Goal: Task Accomplishment & Management: Manage account settings

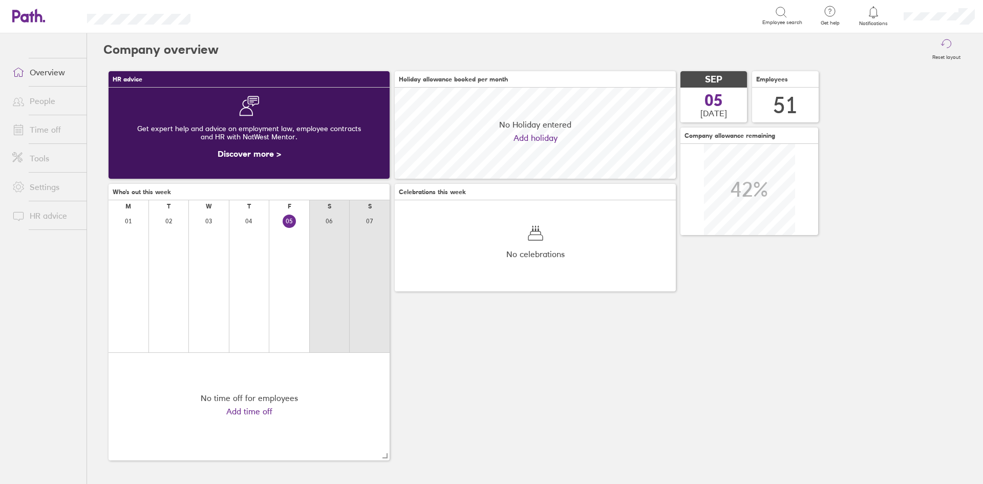
scroll to position [91, 281]
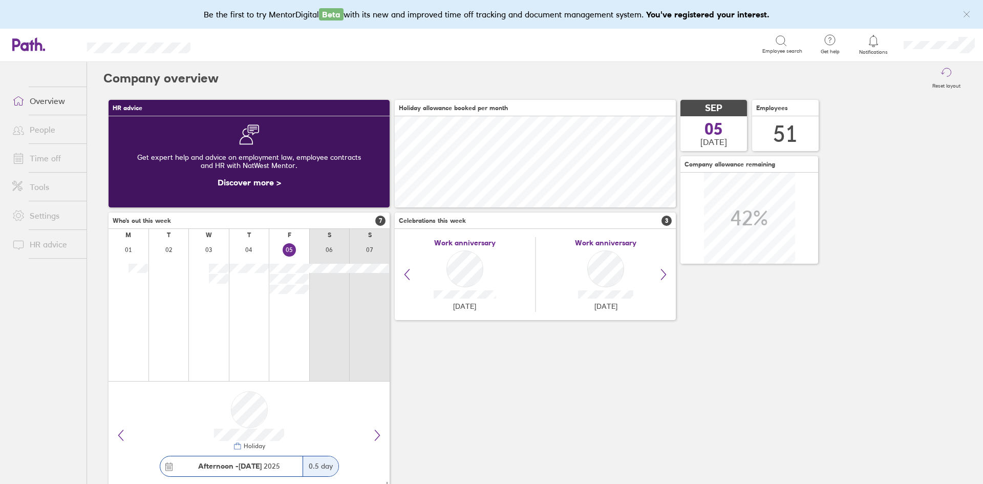
click at [65, 159] on link "Time off" at bounding box center [45, 158] width 82 height 20
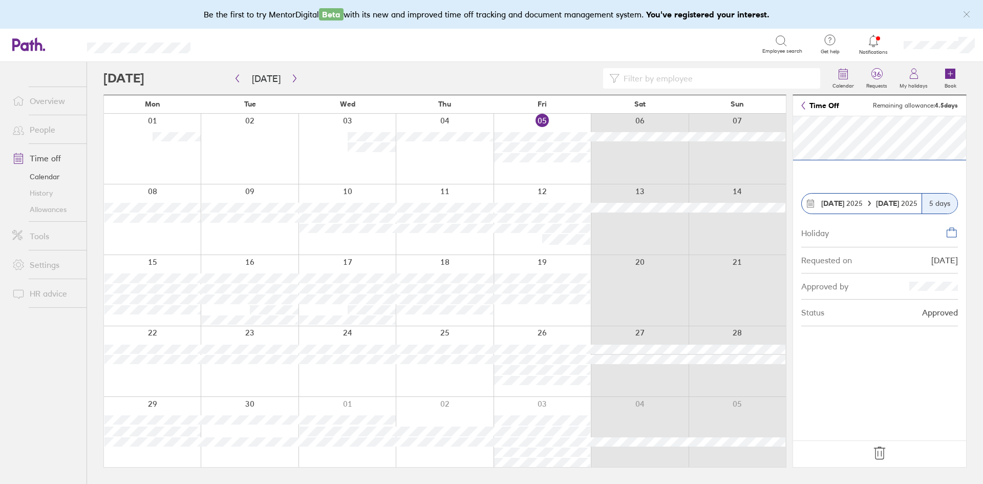
click at [888, 454] on footer at bounding box center [879, 453] width 173 height 27
click at [864, 453] on footer at bounding box center [879, 453] width 173 height 27
click at [882, 452] on icon at bounding box center [879, 453] width 16 height 16
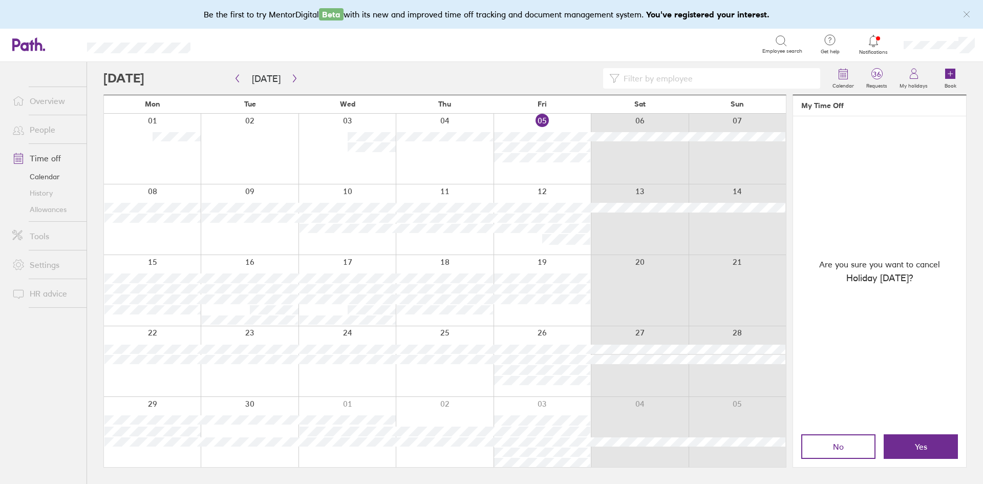
drag, startPoint x: 894, startPoint y: 426, endPoint x: 899, endPoint y: 431, distance: 6.9
click at [897, 430] on div "No Yes" at bounding box center [879, 446] width 173 height 41
click at [919, 440] on button "Yes" at bounding box center [920, 446] width 74 height 25
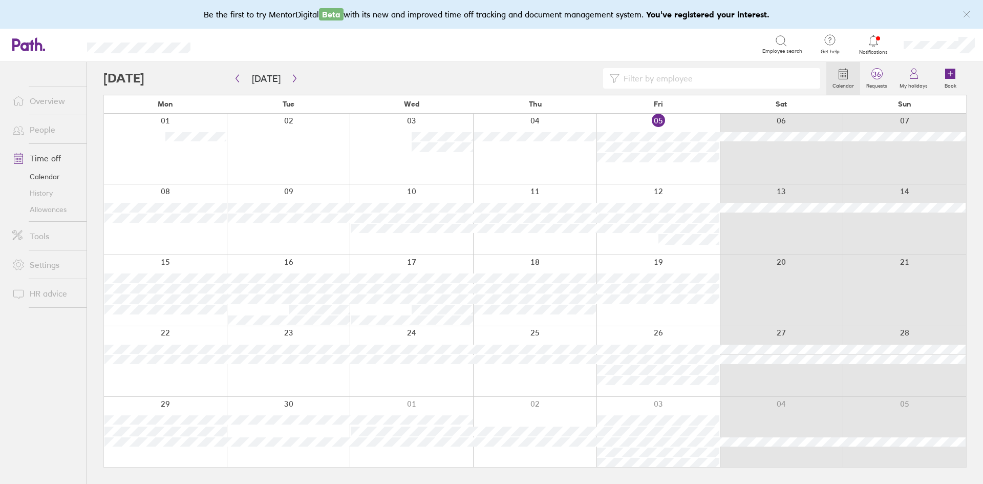
click at [31, 158] on link "Time off" at bounding box center [45, 158] width 82 height 20
click at [291, 81] on icon "button" at bounding box center [295, 78] width 8 height 8
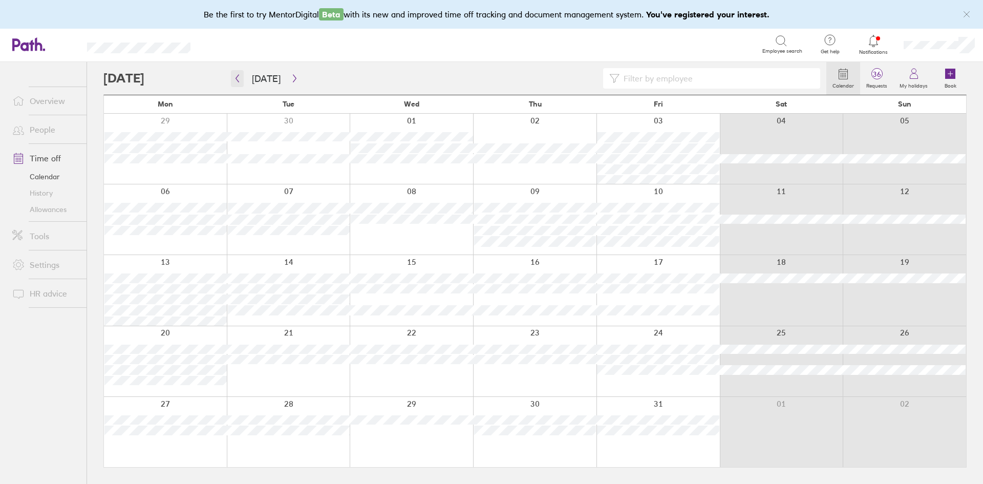
click at [240, 80] on icon "button" at bounding box center [237, 78] width 8 height 8
